Goal: Ask a question

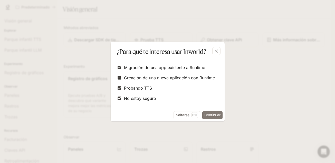
click at [205, 115] on button "Continuar" at bounding box center [212, 115] width 20 height 8
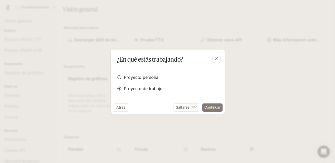
click at [217, 108] on button "Continuar" at bounding box center [212, 107] width 20 height 8
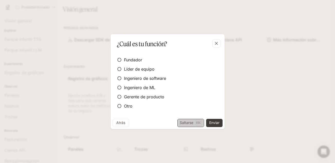
click at [196, 123] on p "Esc" at bounding box center [198, 123] width 6 height 6
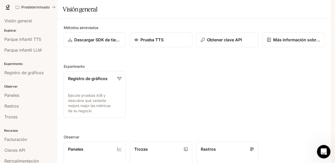
click at [318, 153] on div "Abra Intercom Messenger" at bounding box center [322, 150] width 17 height 17
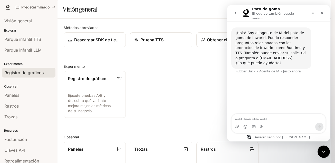
scroll to position [15, 0]
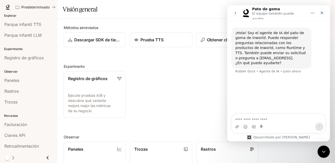
click at [20, 159] on div "main menu drawer" at bounding box center [28, 157] width 57 height 11
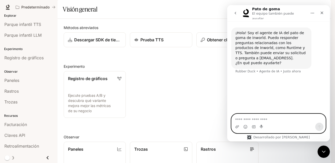
click at [247, 116] on textarea "Haz una pregunta..." at bounding box center [278, 118] width 94 height 9
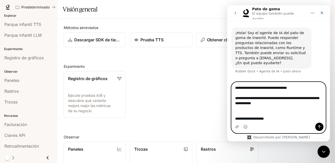
scroll to position [15026, 0]
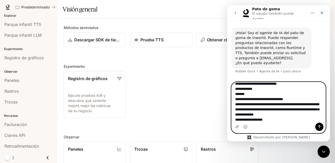
type textarea "**********"
click at [316, 125] on button "Enviar un mensaje..." at bounding box center [319, 127] width 8 height 8
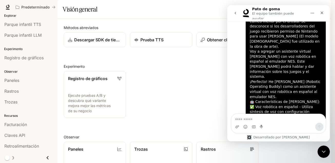
scroll to position [1, 0]
